Goal: Check status: Check status

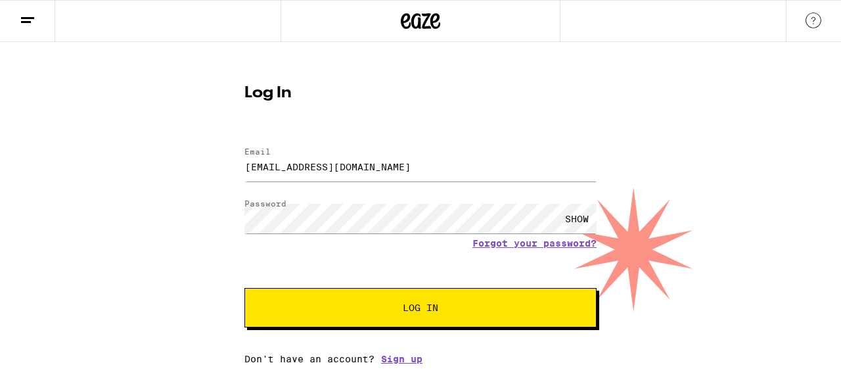
click at [579, 220] on div "SHOW" at bounding box center [576, 219] width 39 height 30
click at [244, 288] on button "Log In" at bounding box center [420, 307] width 352 height 39
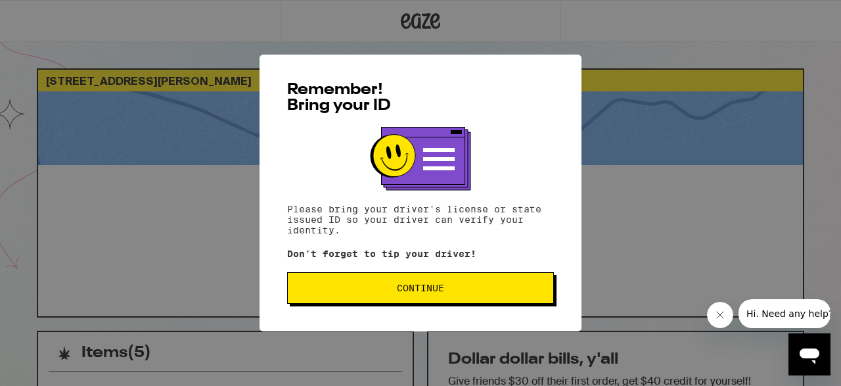
click at [407, 292] on span "Continue" at bounding box center [420, 287] width 47 height 9
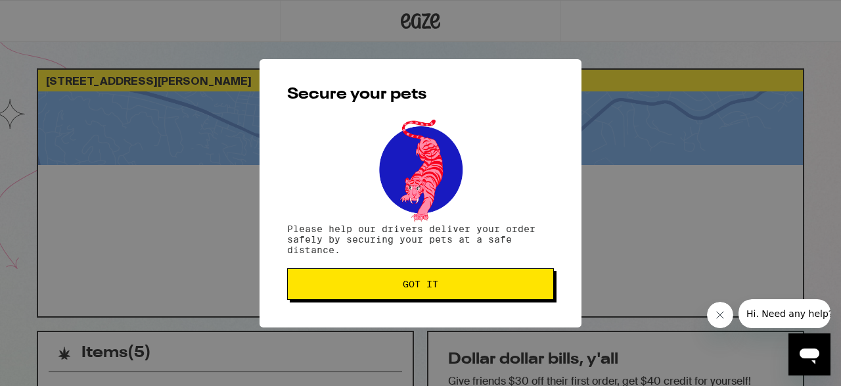
click at [407, 292] on button "Got it" at bounding box center [420, 284] width 267 height 32
click at [396, 287] on span "Got it" at bounding box center [420, 283] width 244 height 9
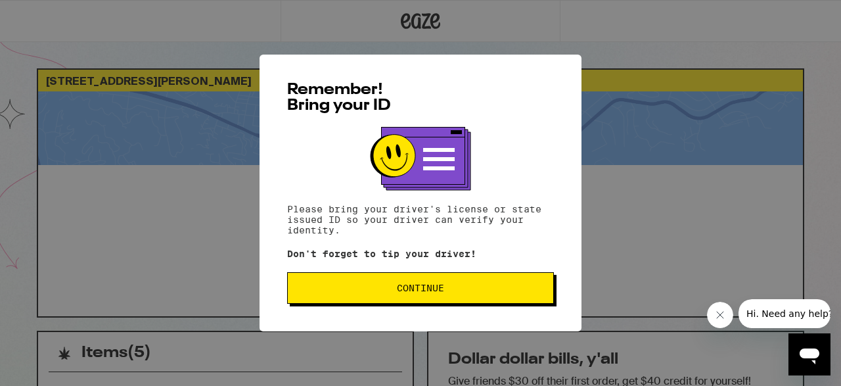
click at [474, 292] on span "Continue" at bounding box center [420, 287] width 244 height 9
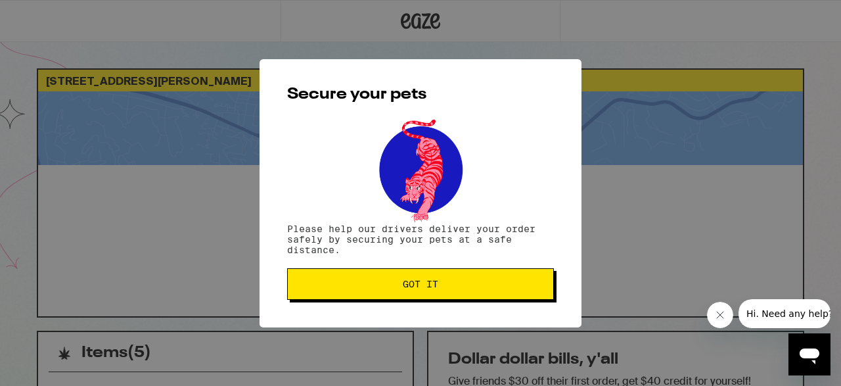
click at [474, 296] on button "Got it" at bounding box center [420, 284] width 267 height 32
click at [414, 280] on button "Got it" at bounding box center [420, 284] width 267 height 32
click at [418, 288] on span "Got it" at bounding box center [420, 283] width 35 height 9
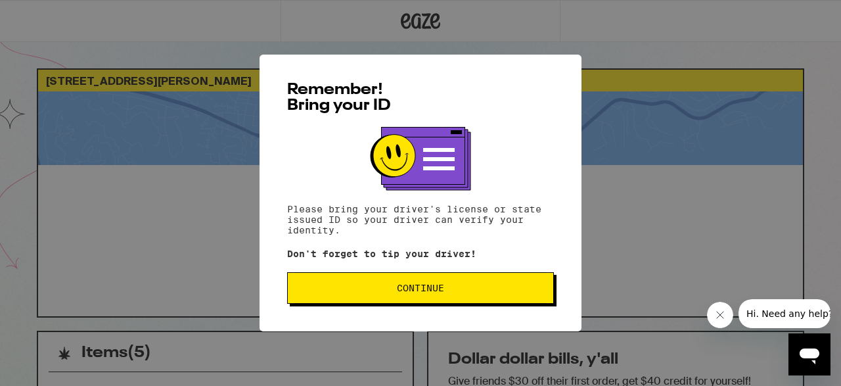
click at [465, 302] on button "Continue" at bounding box center [420, 288] width 267 height 32
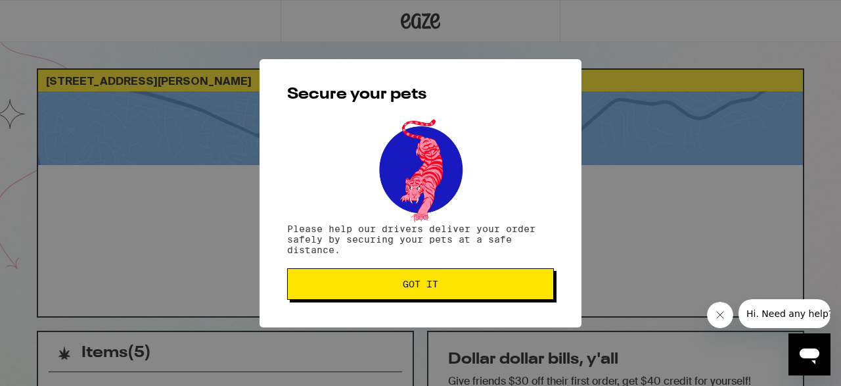
click at [452, 273] on button "Got it" at bounding box center [420, 284] width 267 height 32
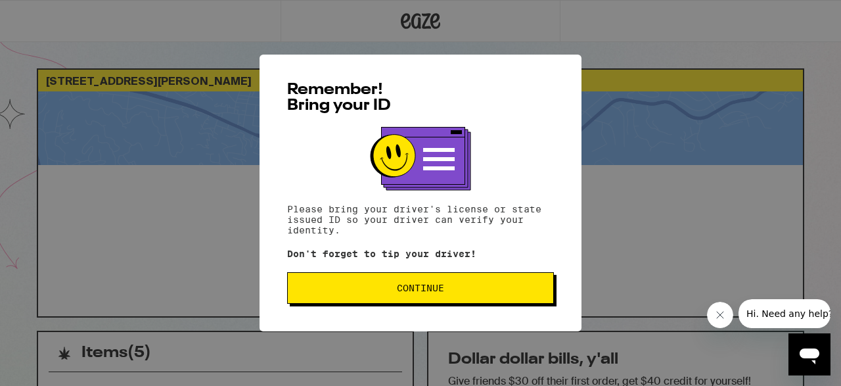
click at [404, 292] on span "Continue" at bounding box center [420, 287] width 47 height 9
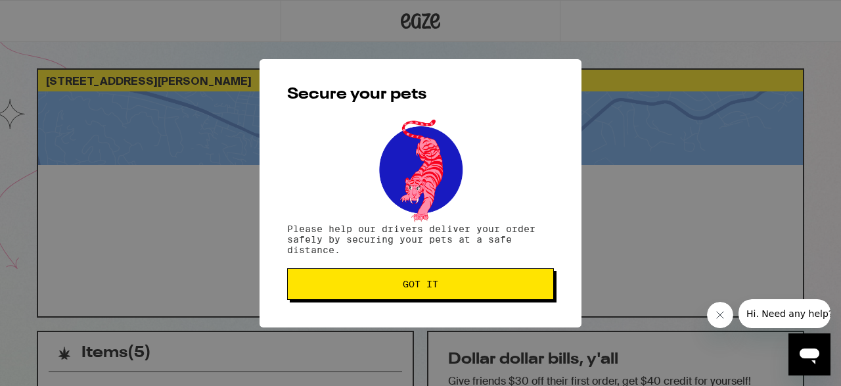
click at [401, 291] on button "Got it" at bounding box center [420, 284] width 267 height 32
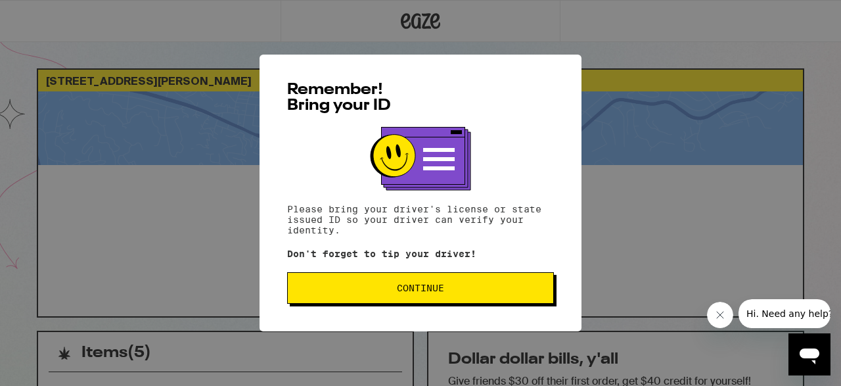
click at [342, 292] on span "Continue" at bounding box center [420, 287] width 244 height 9
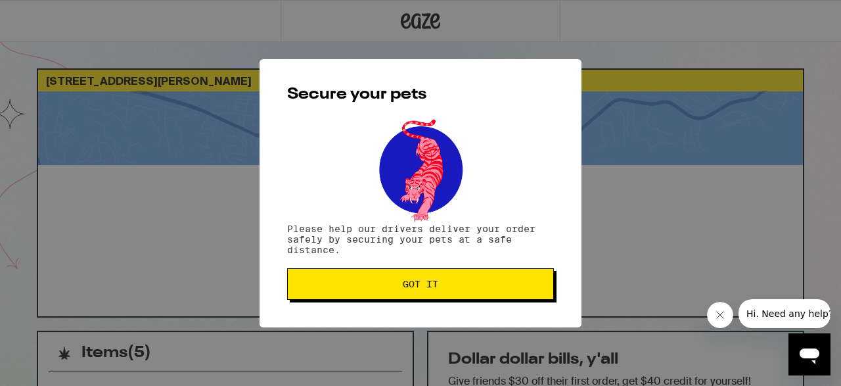
click at [409, 269] on div "Secure your pets Please help our drivers deliver your order safely by securing …" at bounding box center [421, 193] width 322 height 268
click at [407, 279] on button "Got it" at bounding box center [420, 284] width 267 height 32
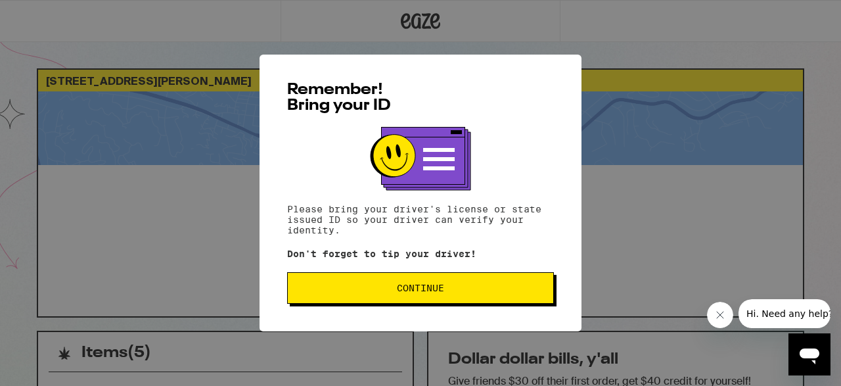
click at [323, 281] on button "Continue" at bounding box center [420, 288] width 267 height 32
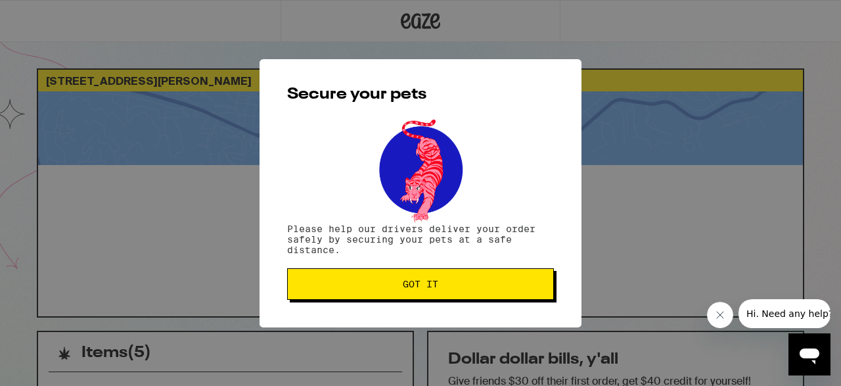
click at [338, 286] on span "Got it" at bounding box center [420, 283] width 244 height 9
click at [394, 297] on button "Got it" at bounding box center [420, 284] width 267 height 32
